Goal: Task Accomplishment & Management: Use online tool/utility

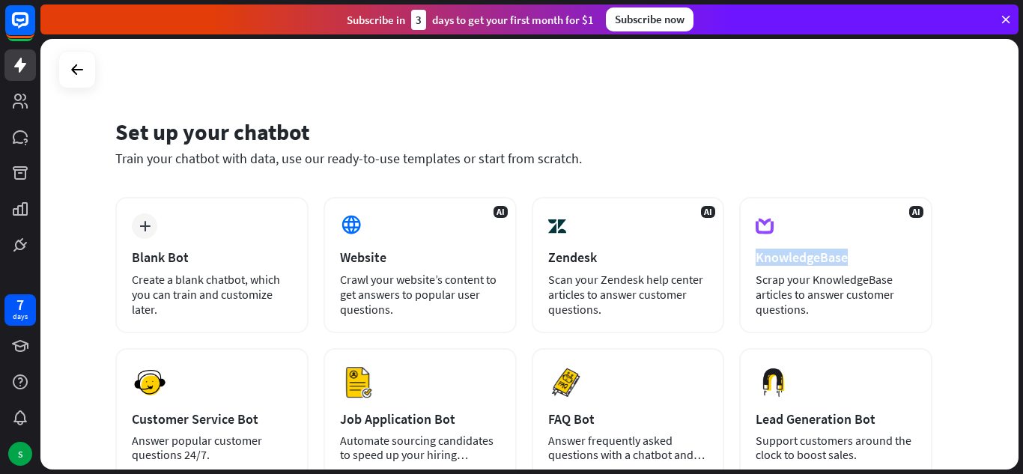
drag, startPoint x: 1022, startPoint y: 264, endPoint x: 1016, endPoint y: 237, distance: 27.6
click at [1016, 237] on div "Set up your chatbot Train your chatbot with data, use our ready-to-use template…" at bounding box center [531, 256] width 982 height 435
drag, startPoint x: 1022, startPoint y: 233, endPoint x: 1014, endPoint y: 243, distance: 13.3
click at [1014, 243] on div "Set up your chatbot Train your chatbot with data, use our ready-to-use template…" at bounding box center [531, 256] width 982 height 435
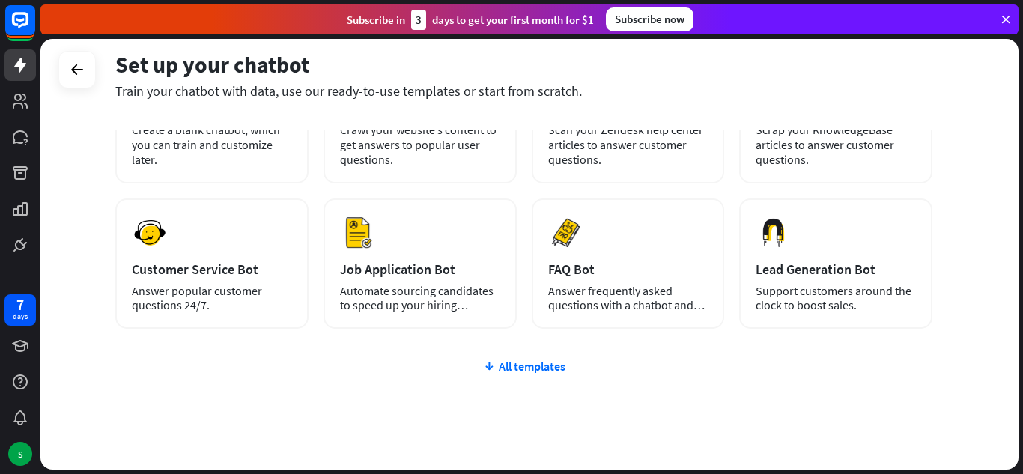
scroll to position [152, 0]
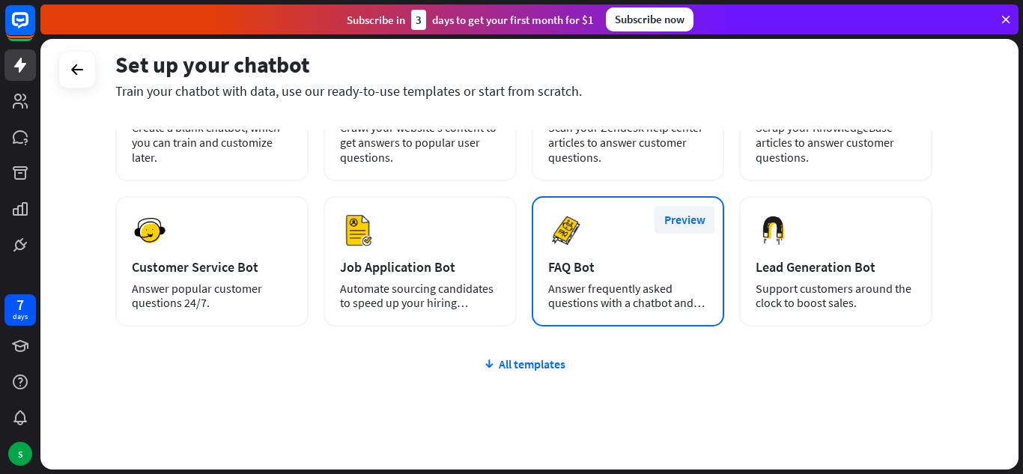
click at [696, 216] on button "Preview" at bounding box center [684, 220] width 60 height 28
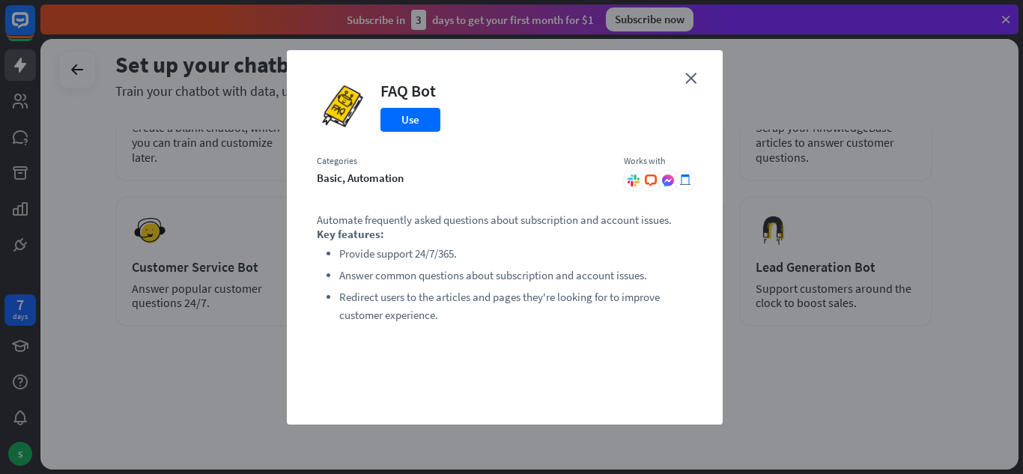
click at [699, 82] on div "close FAQ Bot Use Categories basic, automation Works with .cls-1{fill:url(#radi…" at bounding box center [505, 237] width 436 height 374
click at [687, 76] on icon "close" at bounding box center [690, 78] width 11 height 11
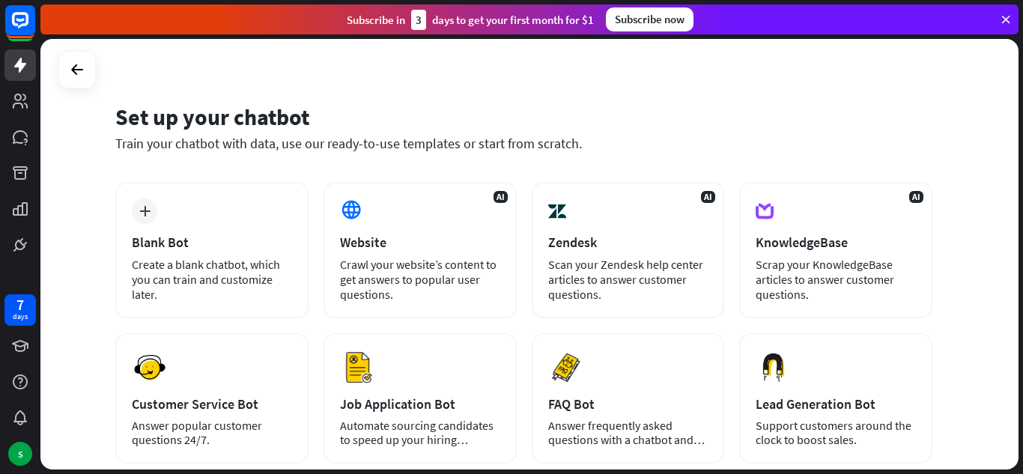
scroll to position [10, 0]
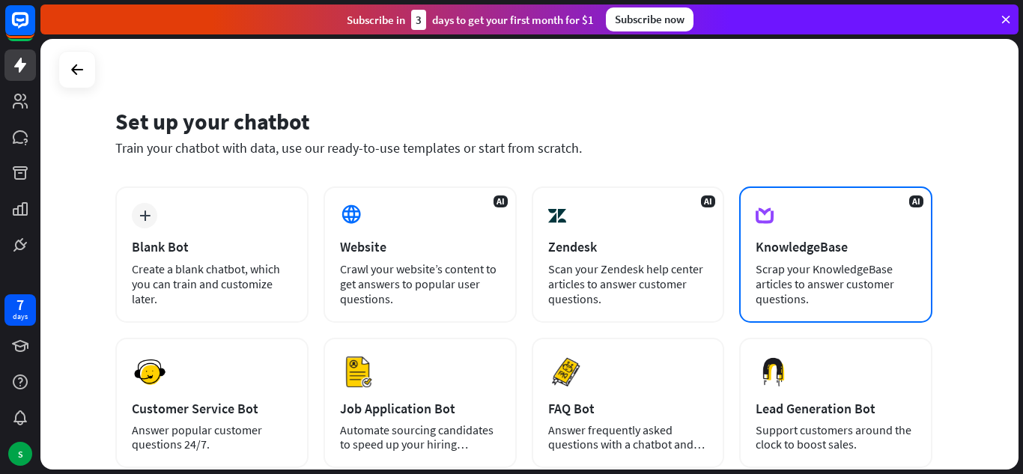
click at [813, 246] on div "KnowledgeBase" at bounding box center [835, 246] width 160 height 17
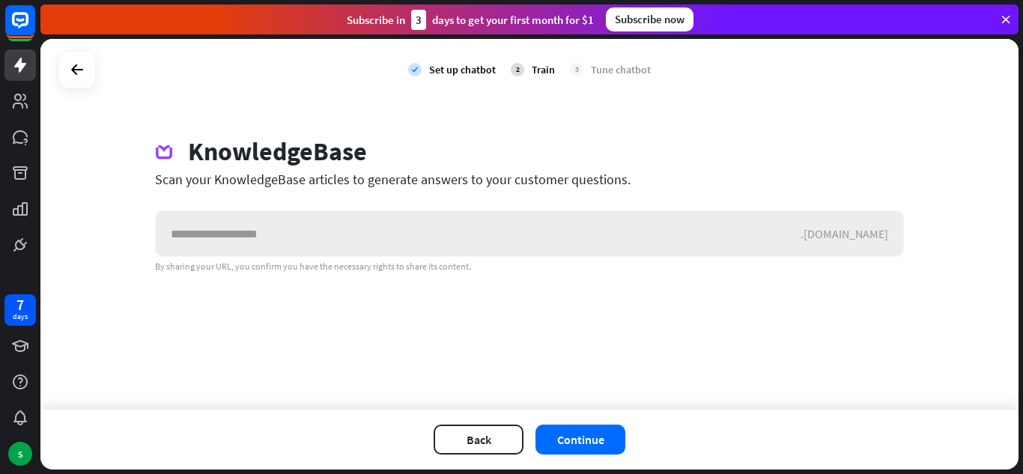
click at [755, 249] on input "text" at bounding box center [478, 233] width 645 height 45
type input "**********"
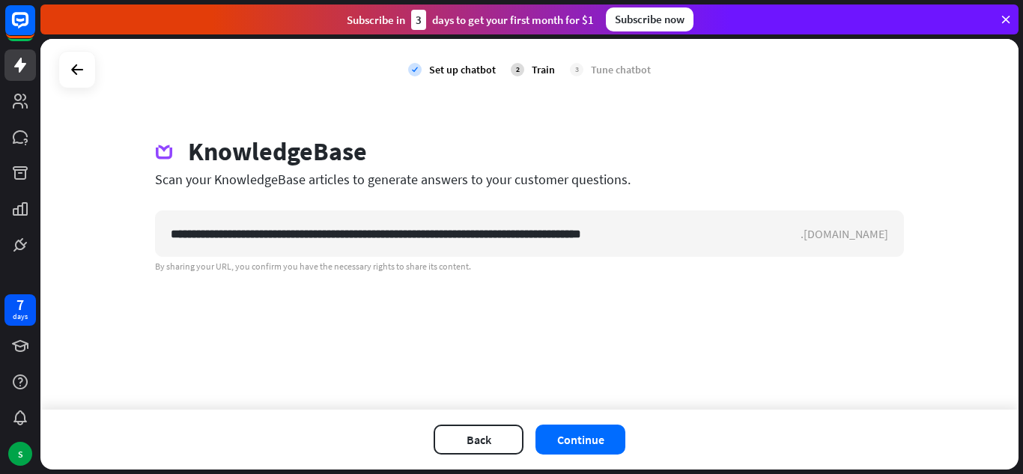
drag, startPoint x: 774, startPoint y: 224, endPoint x: 145, endPoint y: 173, distance: 630.9
click at [145, 173] on div "**********" at bounding box center [529, 204] width 785 height 136
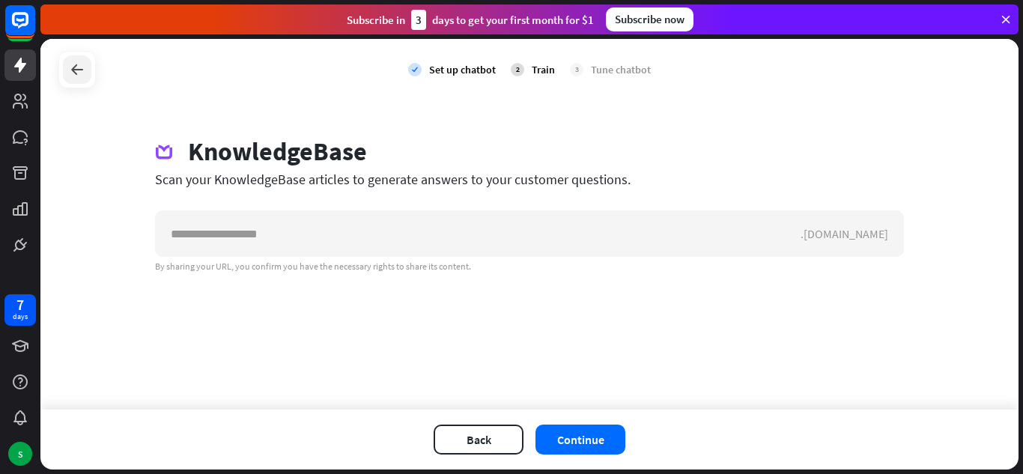
click at [70, 64] on icon at bounding box center [77, 70] width 18 height 18
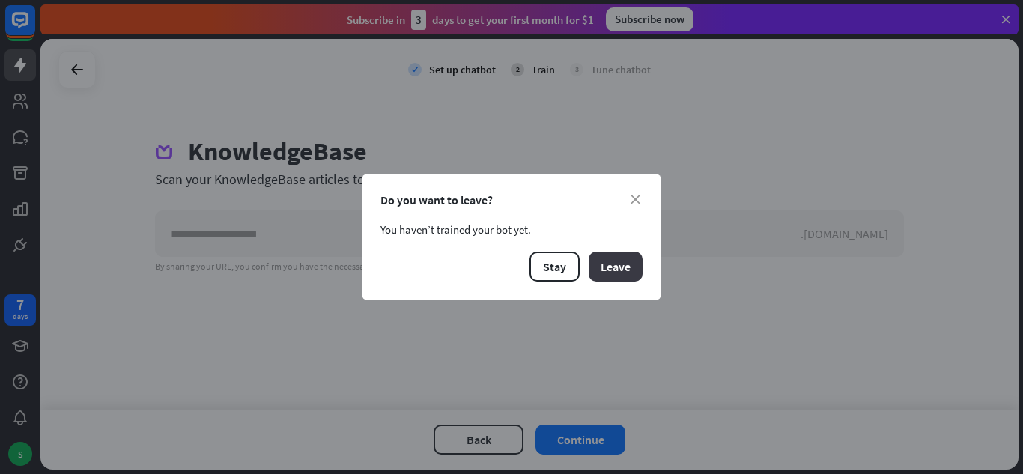
click at [597, 265] on button "Leave" at bounding box center [615, 267] width 54 height 30
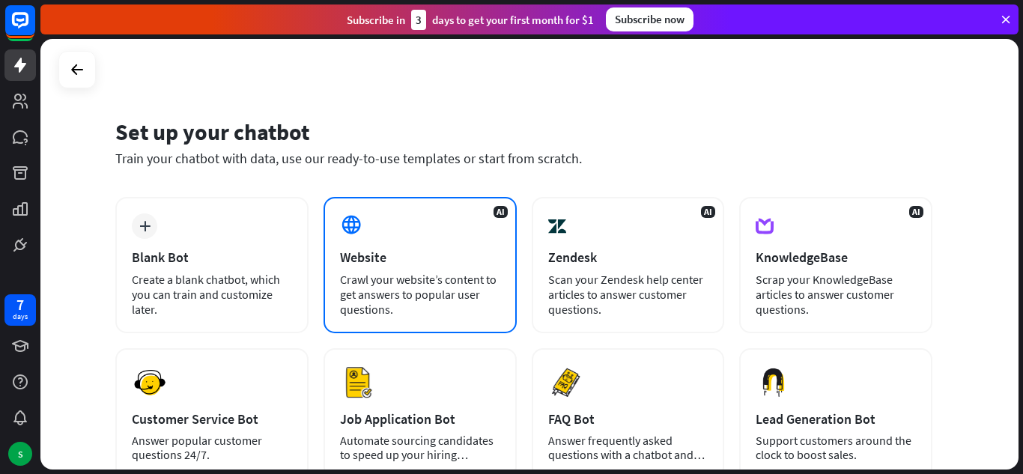
click at [419, 248] on div "AI Website Crawl your website’s content to get answers to popular user question…" at bounding box center [419, 265] width 193 height 136
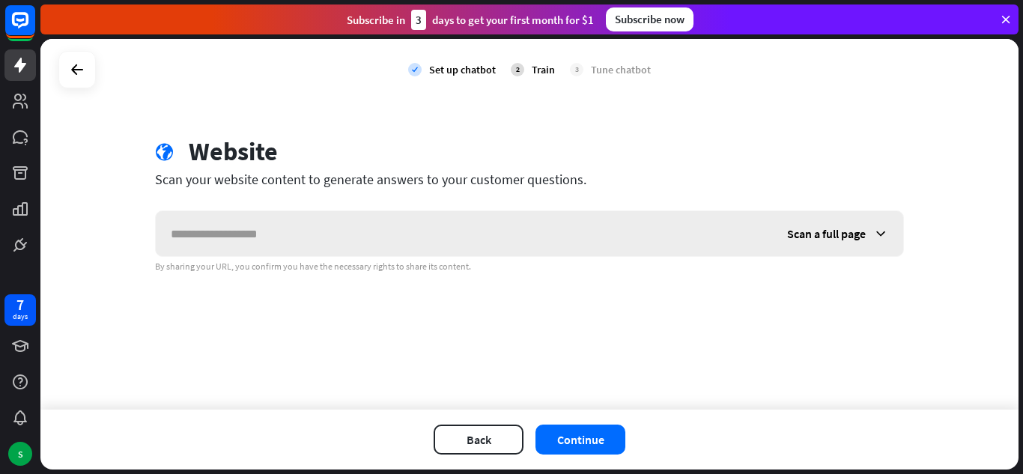
click at [433, 248] on input "text" at bounding box center [464, 233] width 616 height 45
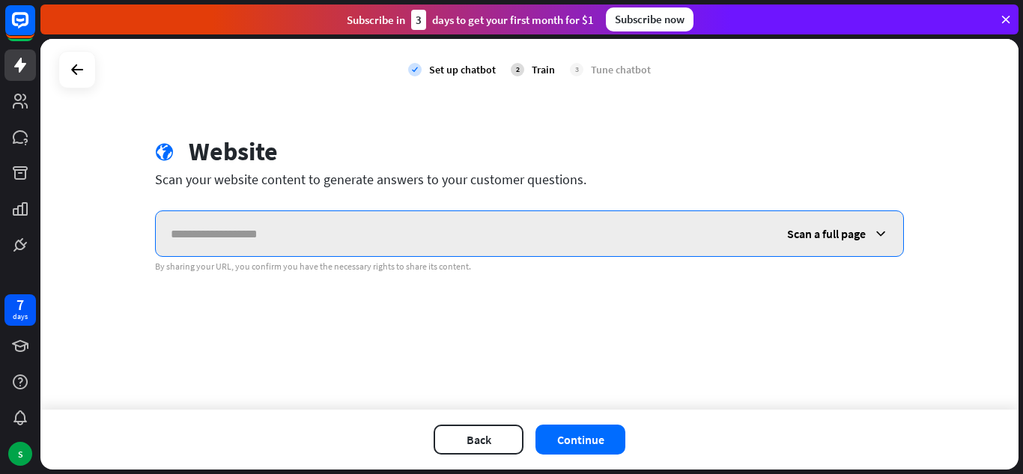
paste input "**********"
type input "**********"
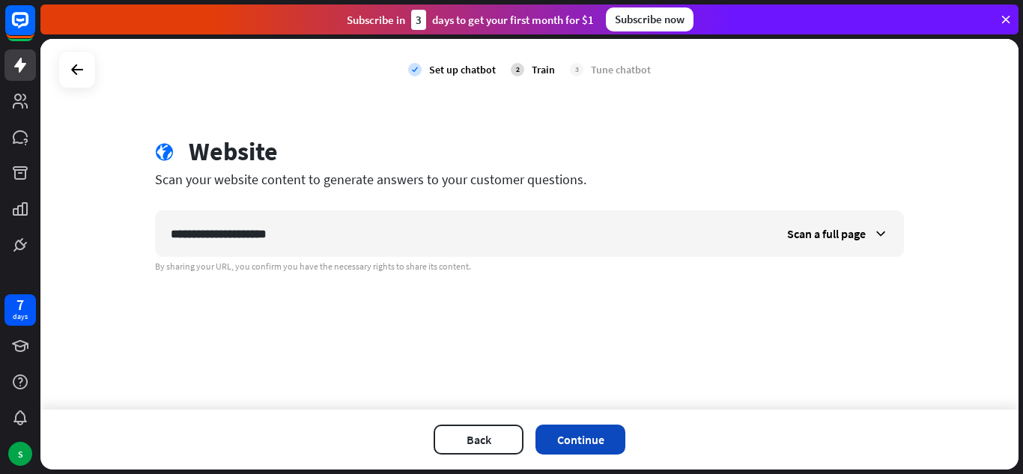
click at [600, 435] on button "Continue" at bounding box center [580, 439] width 90 height 30
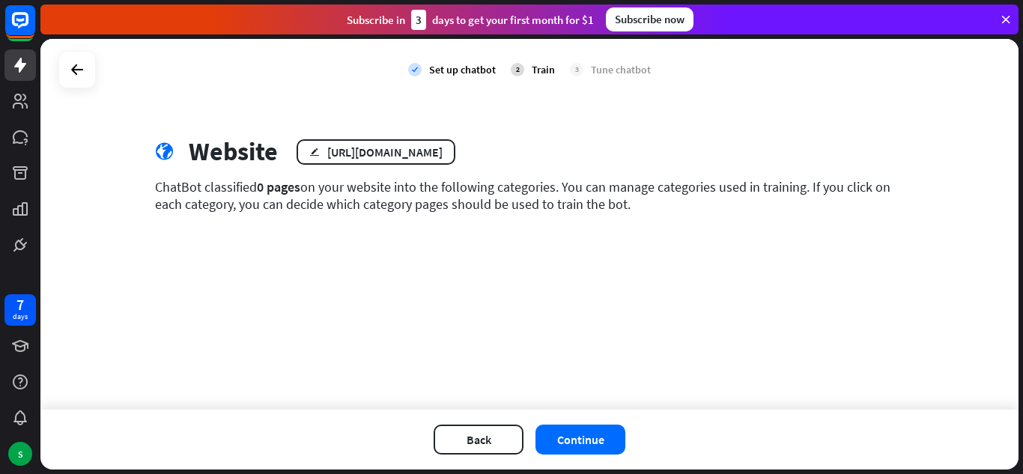
click at [600, 435] on button "Continue" at bounding box center [580, 439] width 90 height 30
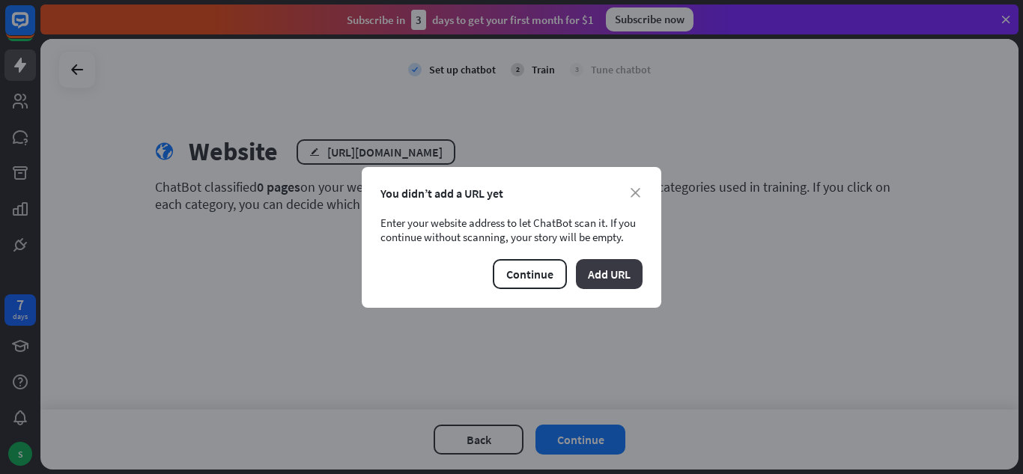
click at [619, 275] on button "Add URL" at bounding box center [609, 274] width 67 height 30
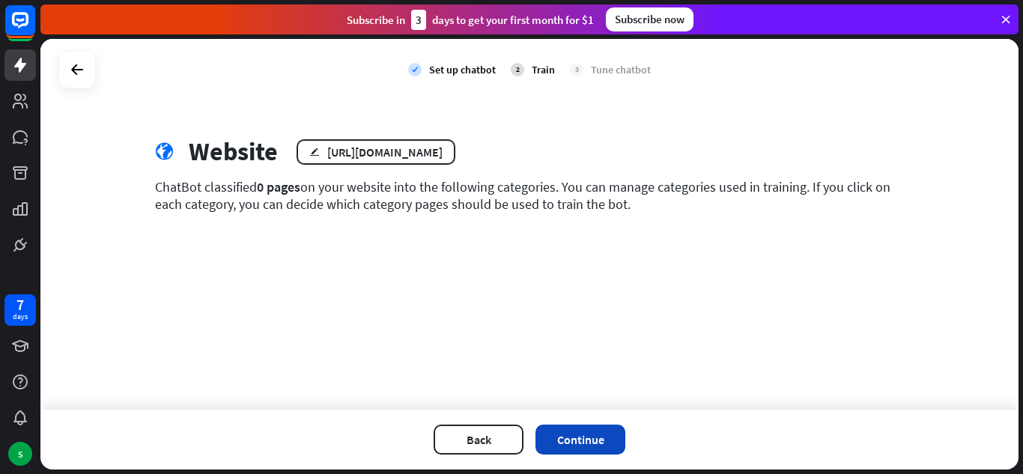
click at [602, 432] on button "Continue" at bounding box center [580, 439] width 90 height 30
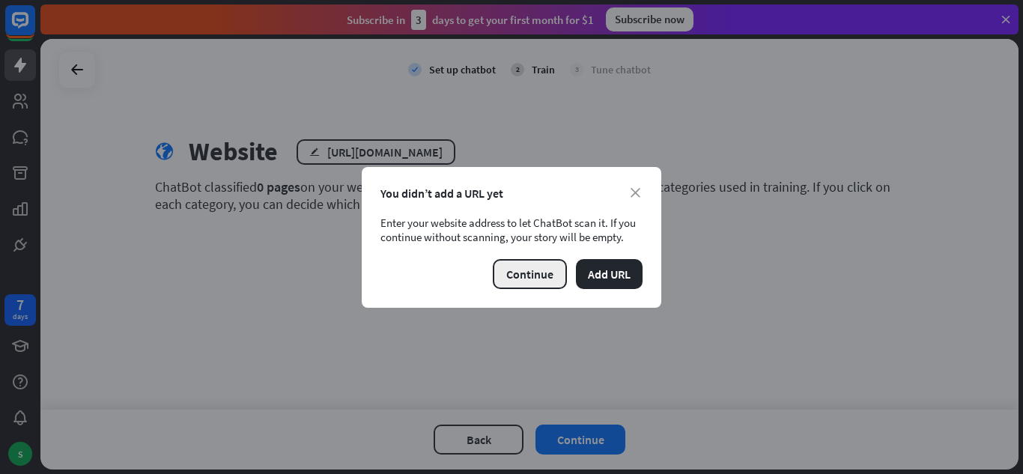
click at [533, 272] on button "Continue" at bounding box center [530, 274] width 74 height 30
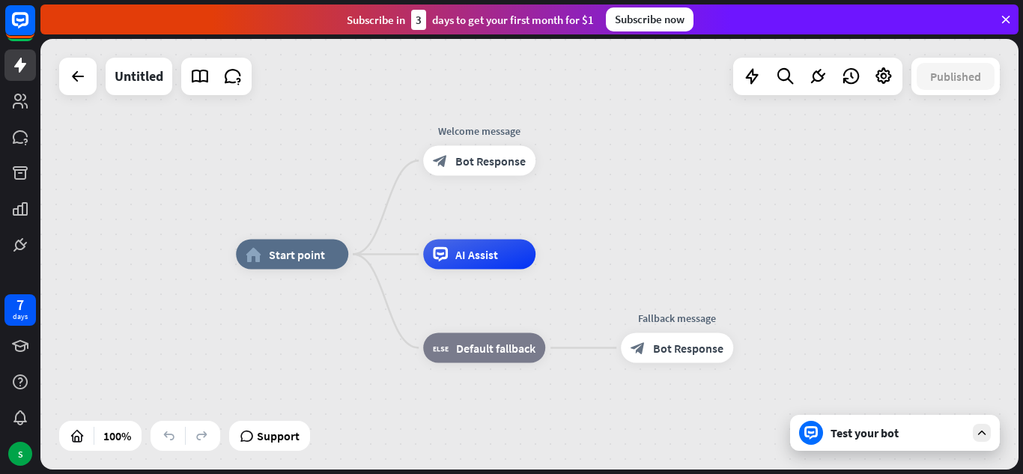
click at [1009, 15] on icon at bounding box center [1005, 19] width 13 height 13
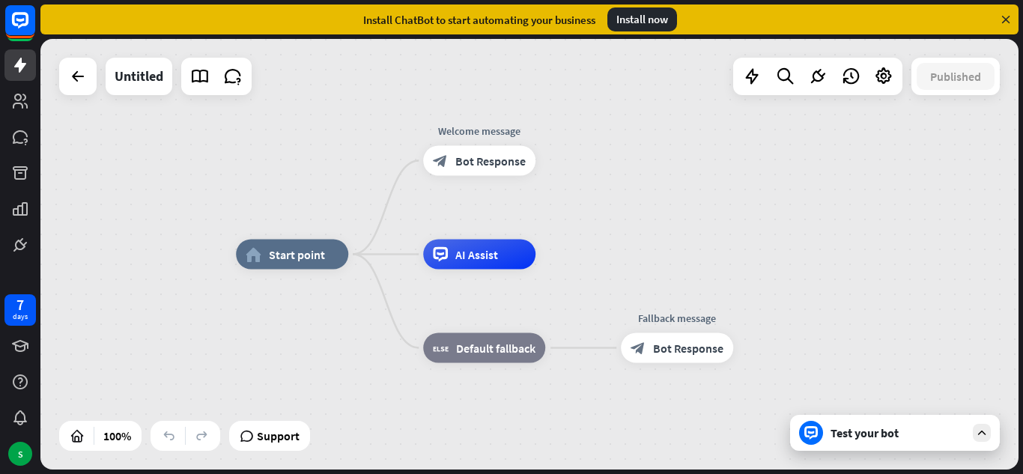
click at [1010, 17] on icon at bounding box center [1005, 19] width 13 height 13
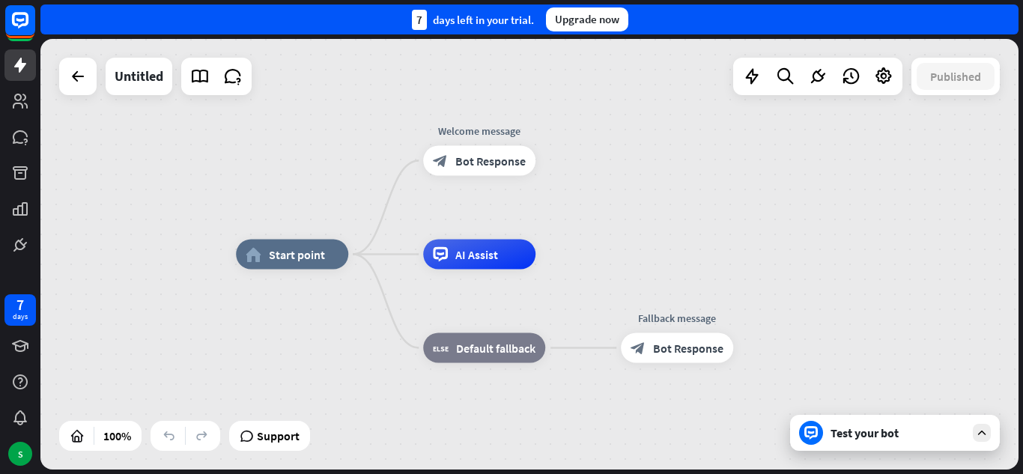
click at [966, 100] on div "home_2 Start point Welcome message block_bot_response Bot Response AI Assist bl…" at bounding box center [529, 254] width 978 height 430
click at [978, 416] on div "Test your bot" at bounding box center [895, 433] width 210 height 36
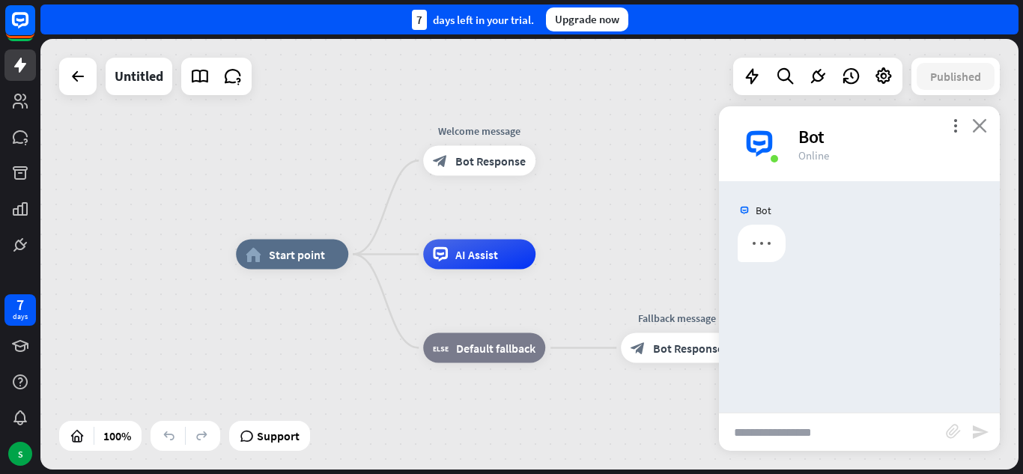
click at [979, 130] on icon "close" at bounding box center [979, 125] width 15 height 14
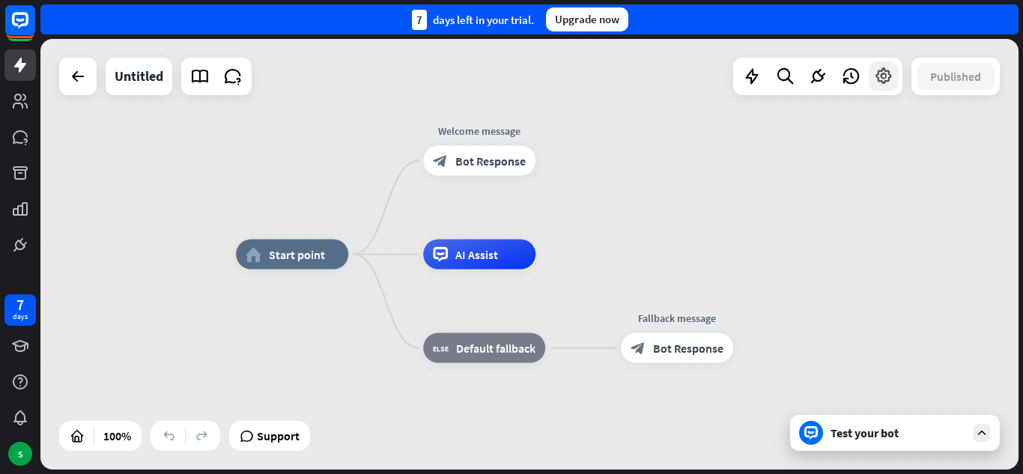
click at [877, 84] on icon at bounding box center [883, 76] width 19 height 19
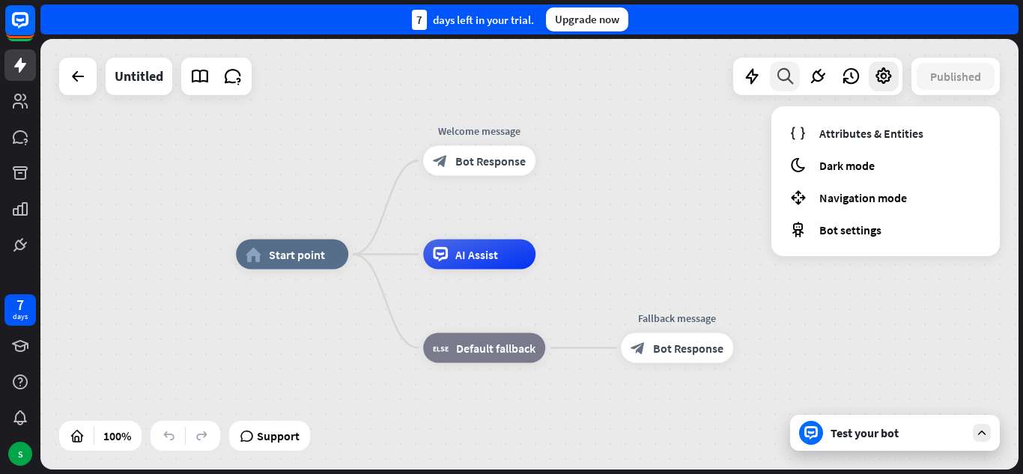
click at [796, 78] on div at bounding box center [785, 76] width 30 height 30
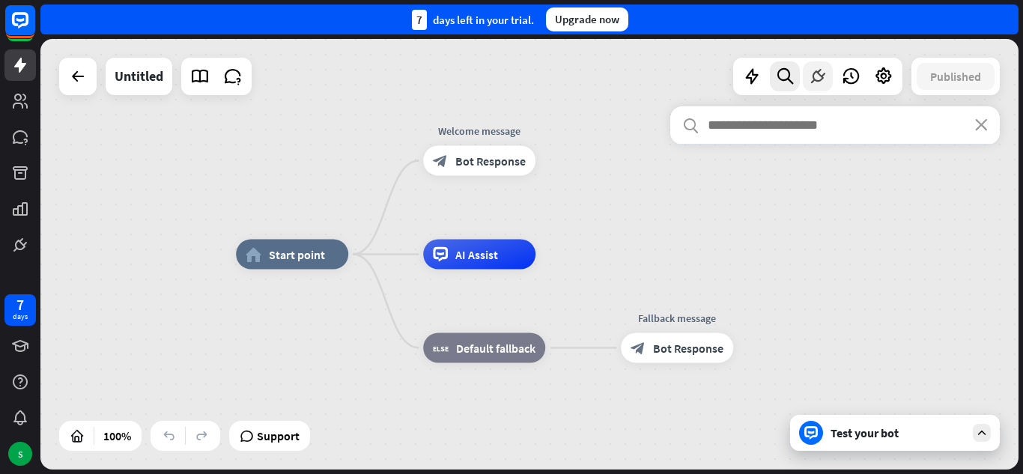
click at [828, 72] on div at bounding box center [818, 76] width 30 height 30
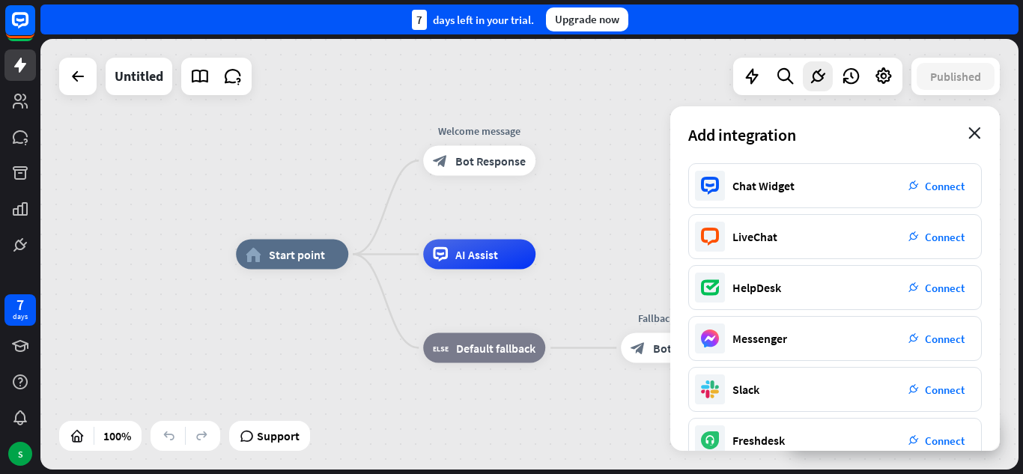
click at [979, 133] on icon "close" at bounding box center [974, 133] width 13 height 12
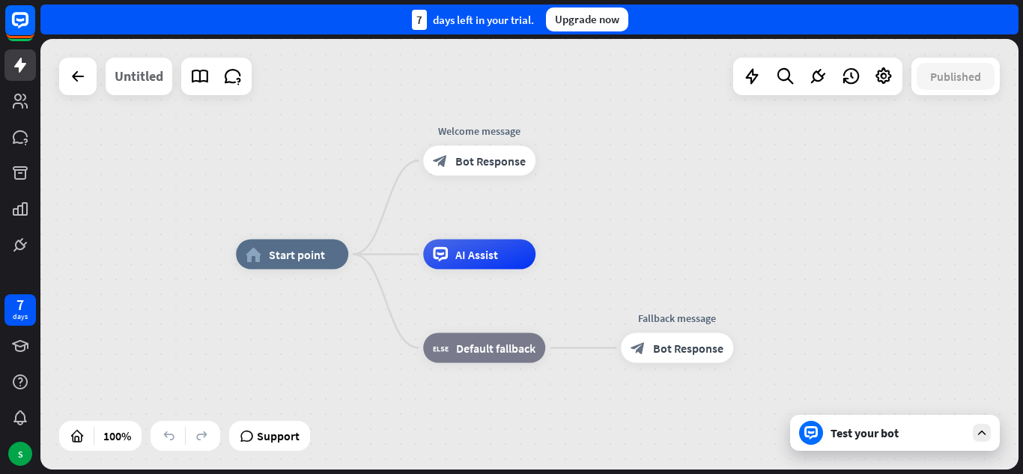
click at [138, 80] on div "Untitled" at bounding box center [139, 76] width 49 height 37
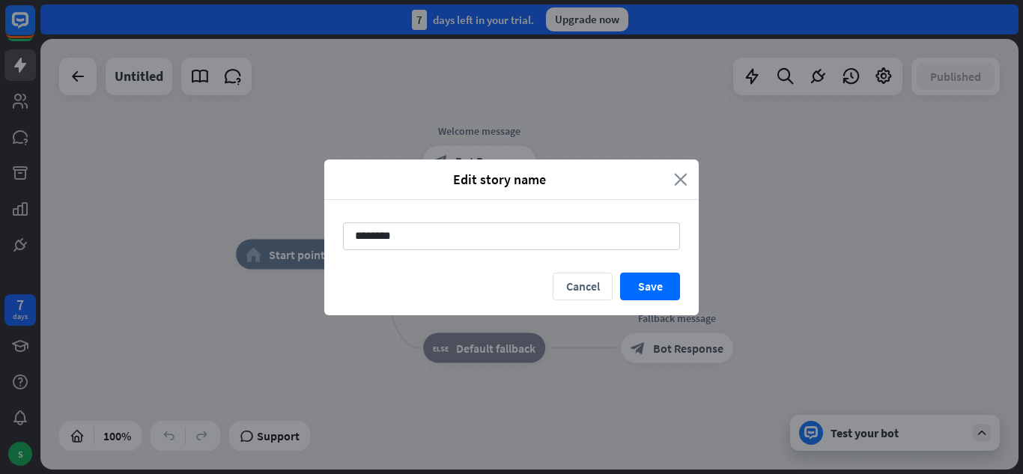
click at [675, 174] on icon "close" at bounding box center [680, 179] width 13 height 17
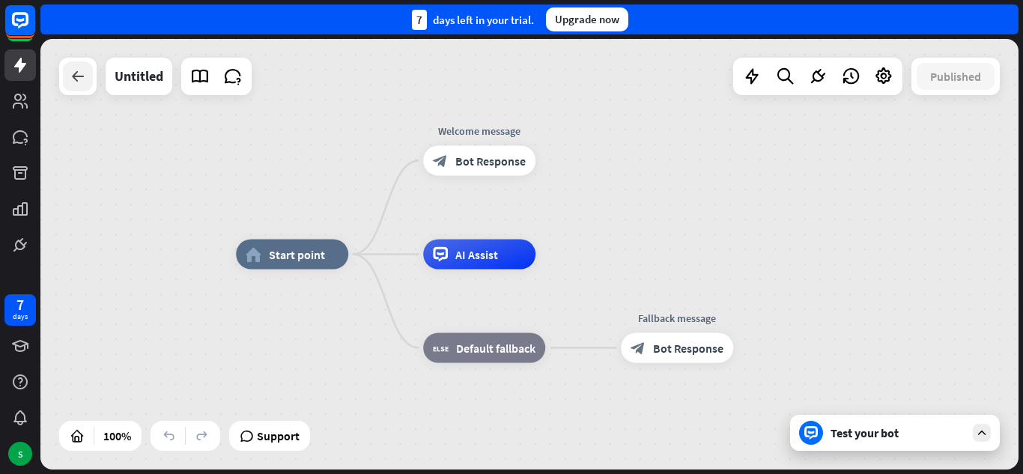
click at [70, 88] on div at bounding box center [78, 76] width 30 height 30
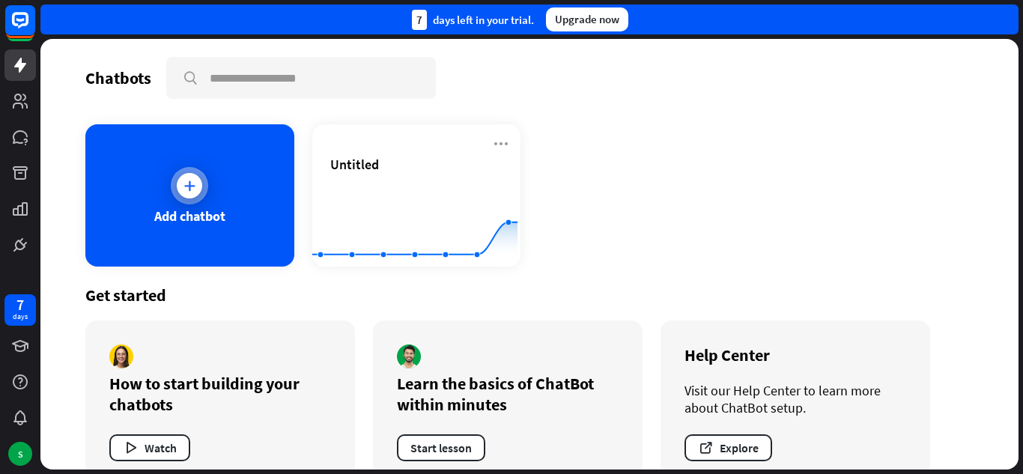
click at [224, 177] on div "Add chatbot" at bounding box center [189, 195] width 209 height 142
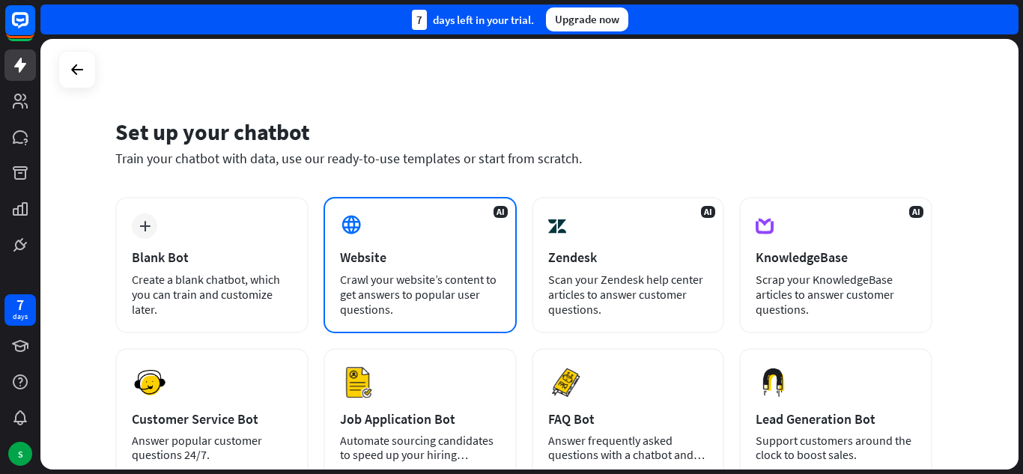
click at [388, 229] on div "AI Website Crawl your website’s content to get answers to popular user question…" at bounding box center [419, 265] width 193 height 136
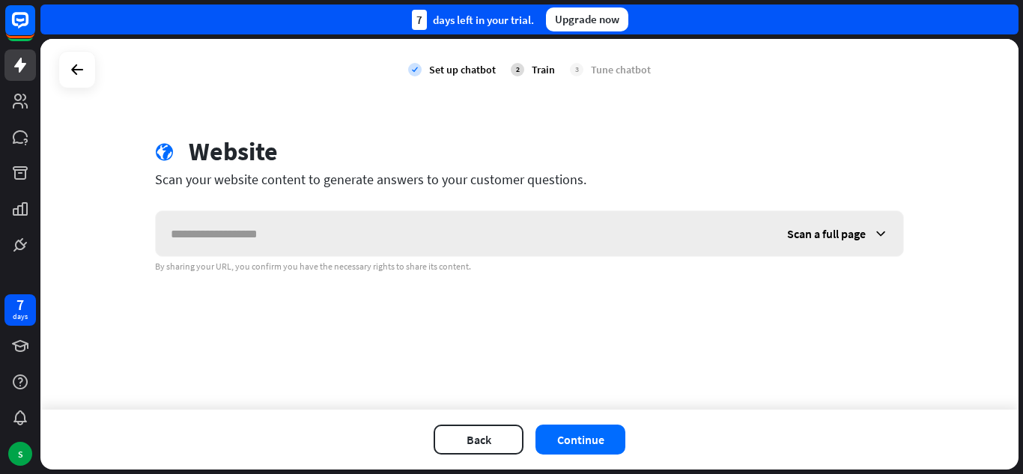
click at [392, 240] on input "text" at bounding box center [464, 233] width 616 height 45
type input "**********"
click at [599, 445] on button "Continue" at bounding box center [580, 439] width 90 height 30
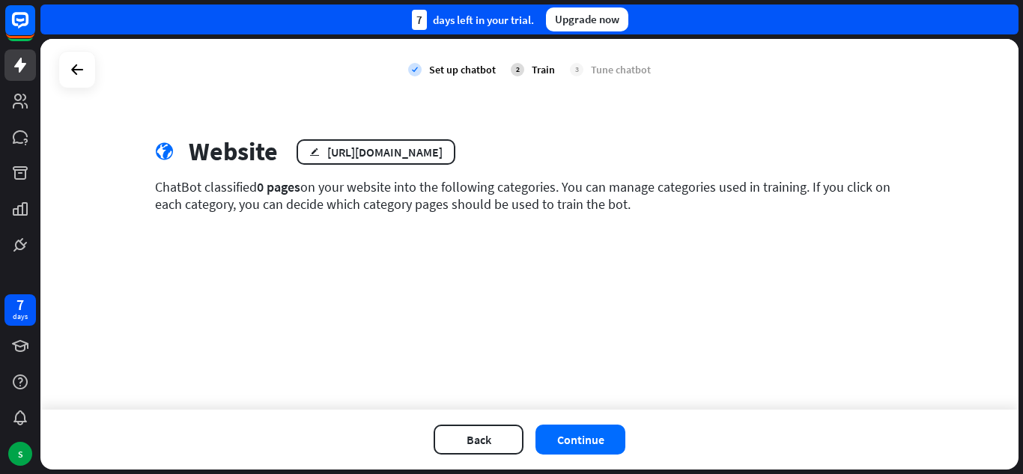
click at [599, 445] on button "Continue" at bounding box center [580, 439] width 90 height 30
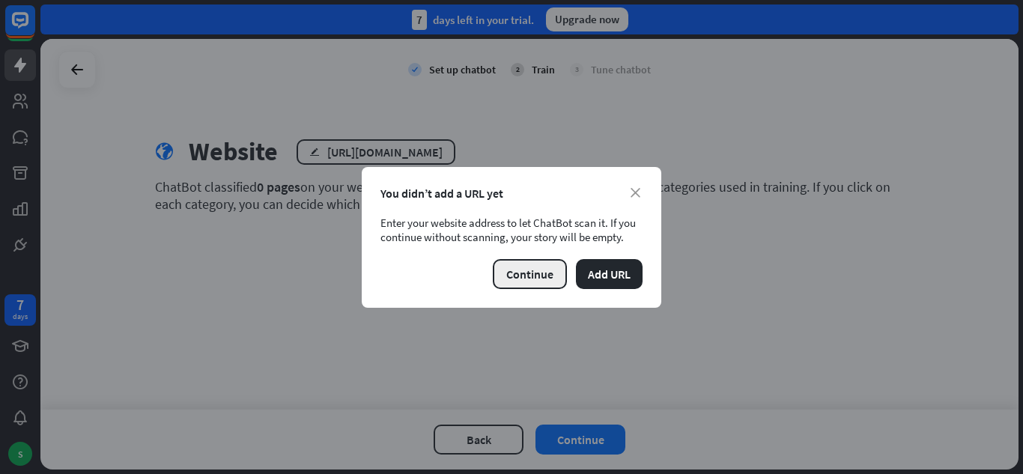
click at [523, 263] on button "Continue" at bounding box center [530, 274] width 74 height 30
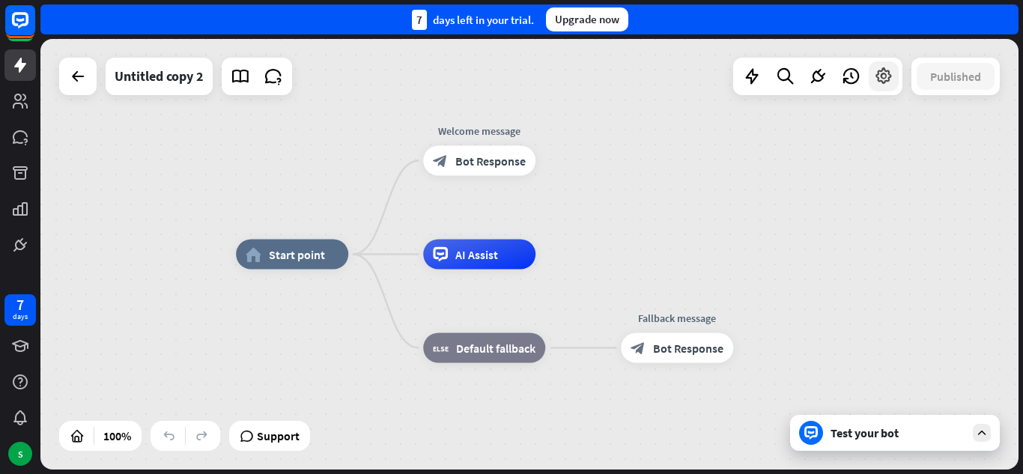
click at [888, 77] on icon at bounding box center [883, 76] width 19 height 19
